Goal: Transaction & Acquisition: Purchase product/service

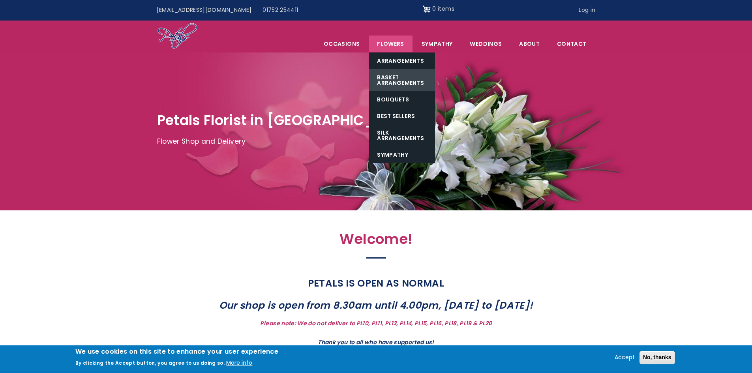
click at [397, 80] on link "Basket Arrangements" at bounding box center [402, 80] width 66 height 22
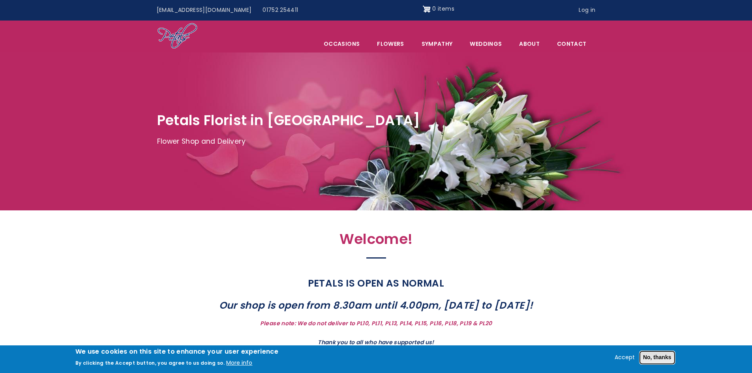
click at [652, 355] on button "No, thanks" at bounding box center [657, 357] width 36 height 13
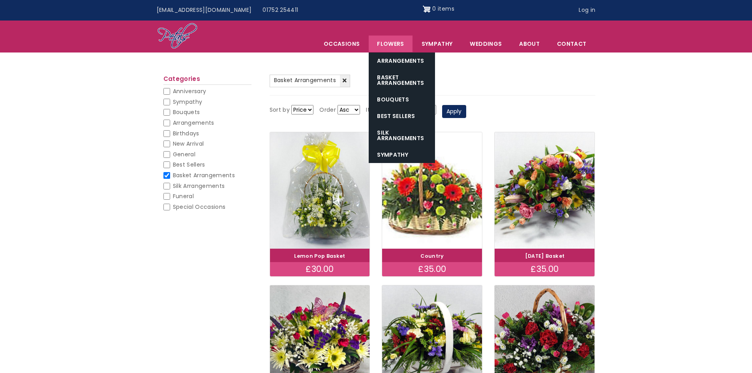
click at [401, 43] on link "Flowers" at bounding box center [390, 44] width 43 height 17
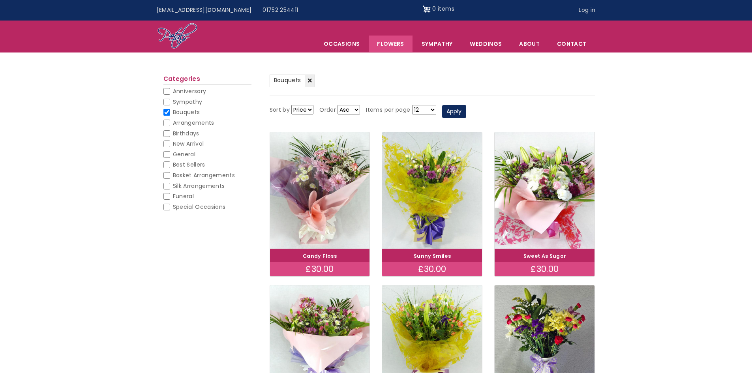
click at [168, 156] on input "General" at bounding box center [166, 154] width 7 height 7
checkbox input "false"
